Goal: Use online tool/utility: Utilize a website feature to perform a specific function

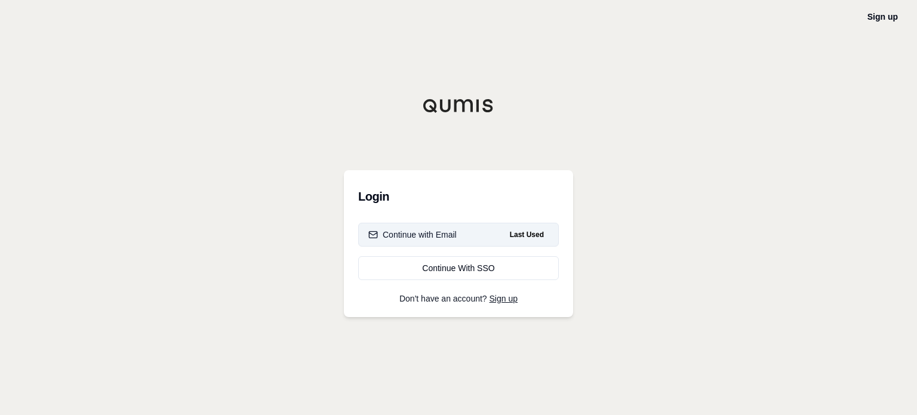
click at [438, 232] on div "Continue with Email" at bounding box center [413, 235] width 88 height 12
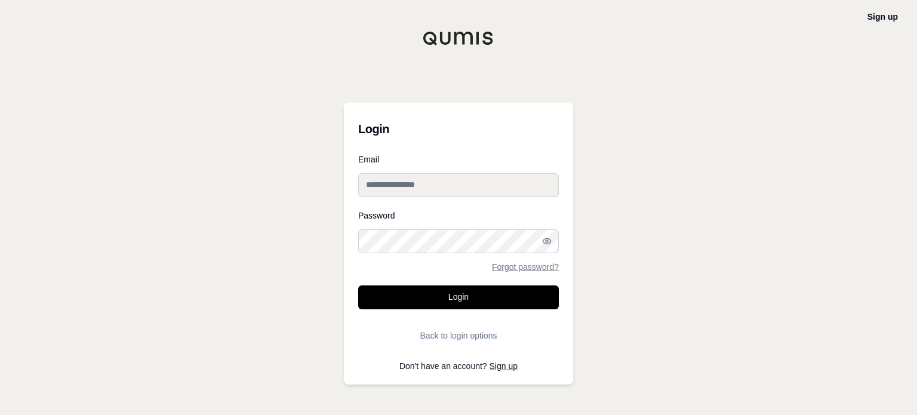
type input "**********"
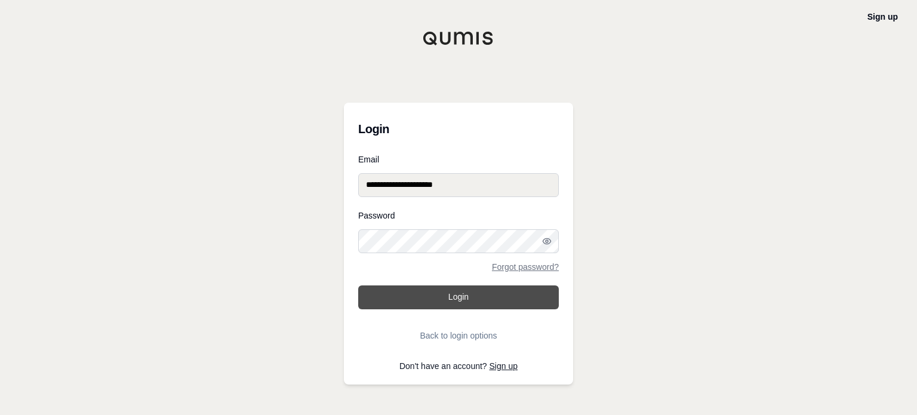
click at [441, 298] on button "Login" at bounding box center [458, 297] width 201 height 24
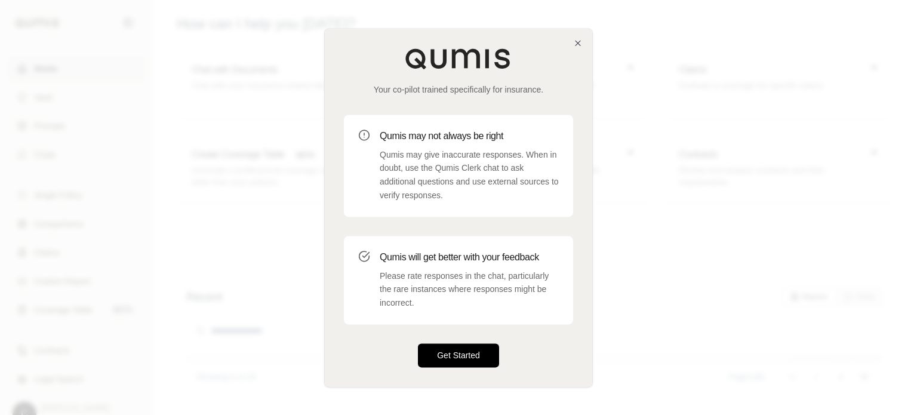
click at [458, 360] on button "Get Started" at bounding box center [458, 355] width 81 height 24
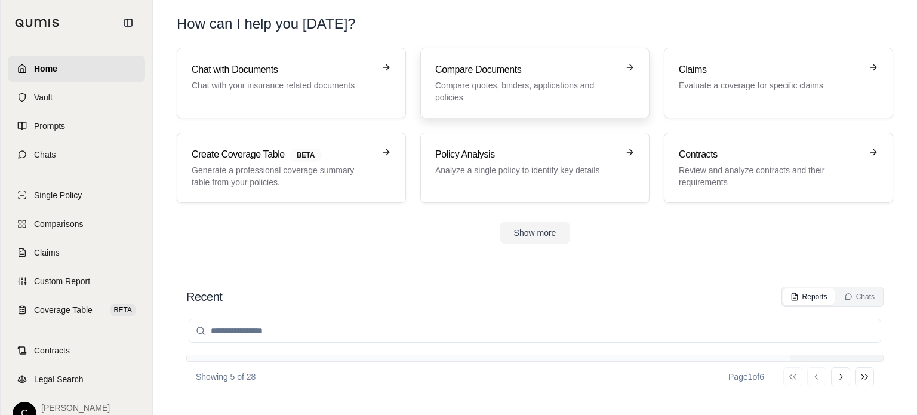
click at [523, 83] on p "Compare quotes, binders, applications and policies" at bounding box center [526, 91] width 183 height 24
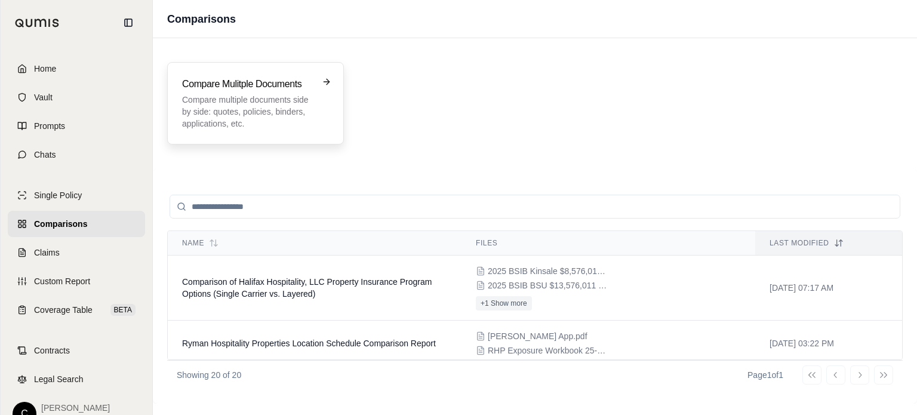
click at [242, 100] on p "Compare multiple documents side by side: quotes, policies, binders, application…" at bounding box center [247, 112] width 130 height 36
